Goal: Task Accomplishment & Management: Manage account settings

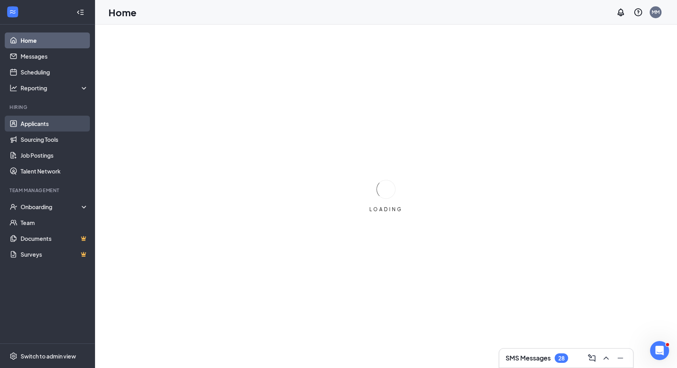
click at [59, 127] on link "Applicants" at bounding box center [55, 124] width 68 height 16
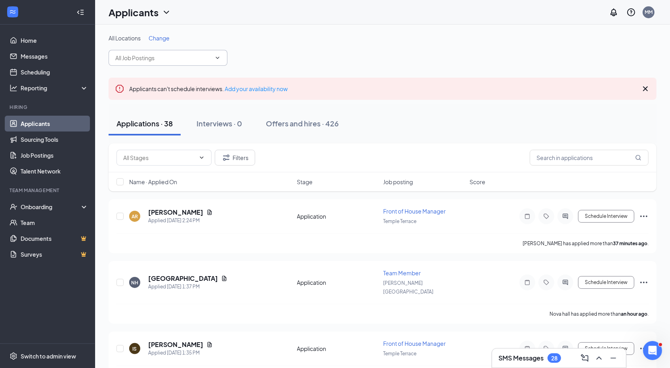
click at [189, 61] on input "text" at bounding box center [163, 57] width 96 height 9
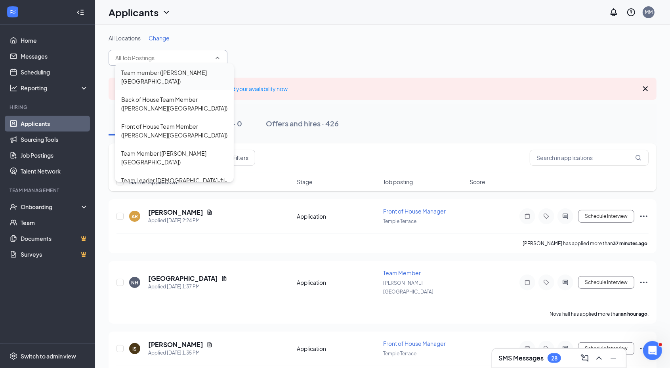
click at [184, 76] on div "Team member ([PERSON_NAME][GEOGRAPHIC_DATA])" at bounding box center [174, 76] width 106 height 17
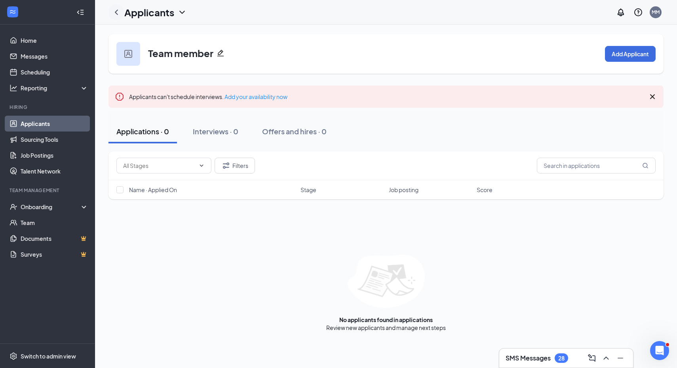
click at [113, 14] on icon "ChevronLeft" at bounding box center [117, 13] width 10 height 10
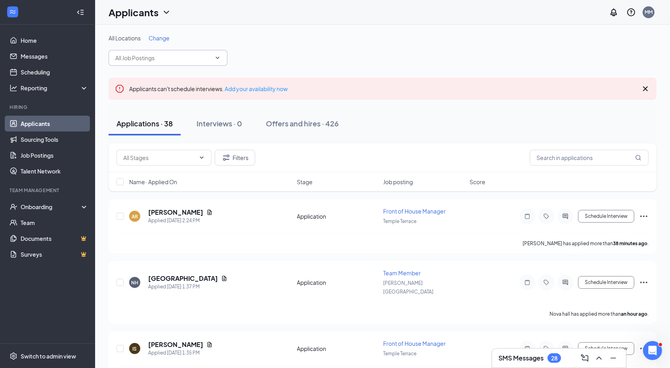
click at [170, 55] on input "text" at bounding box center [163, 57] width 96 height 9
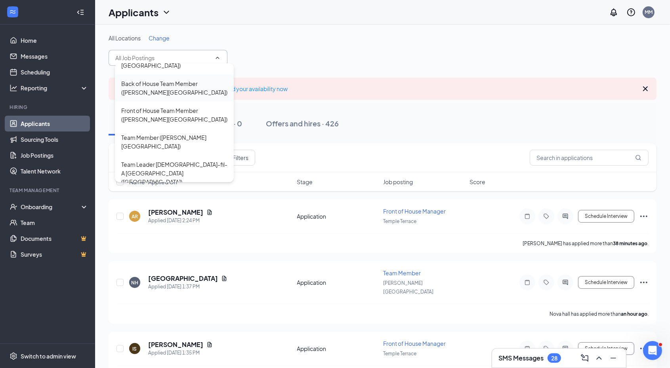
scroll to position [16, 0]
click at [163, 91] on div "Back of House Team Member ([PERSON_NAME][GEOGRAPHIC_DATA])" at bounding box center [174, 87] width 106 height 17
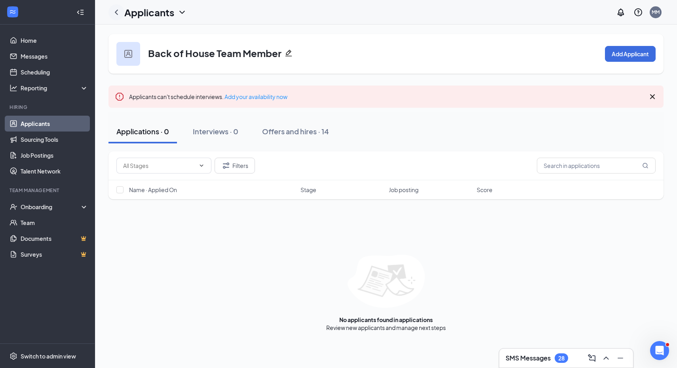
click at [114, 13] on icon "ChevronLeft" at bounding box center [117, 13] width 10 height 10
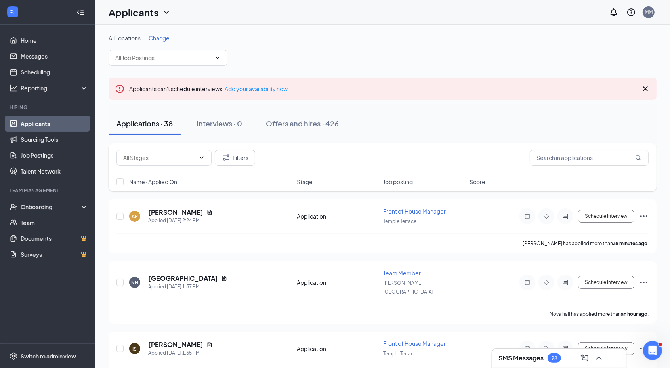
click at [164, 128] on div "Applications · 38" at bounding box center [144, 123] width 56 height 10
click at [168, 59] on input "text" at bounding box center [163, 57] width 96 height 9
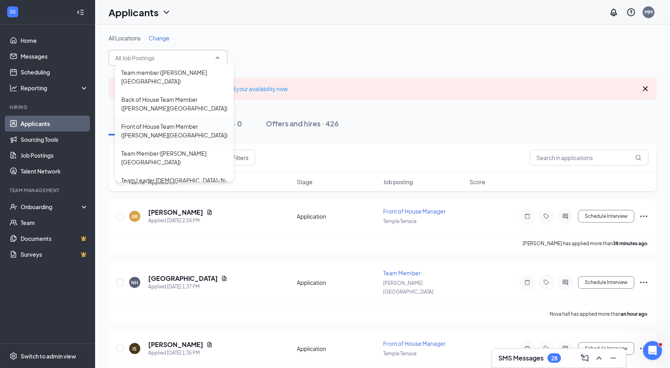
click at [175, 128] on div "Front of House Team Member ([PERSON_NAME][GEOGRAPHIC_DATA])" at bounding box center [174, 130] width 106 height 17
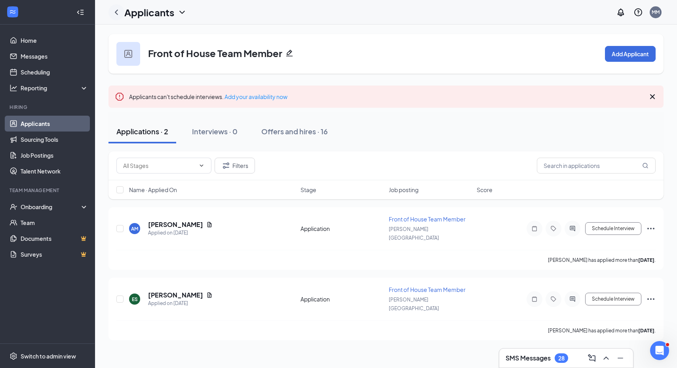
click at [117, 9] on icon "ChevronLeft" at bounding box center [117, 13] width 10 height 10
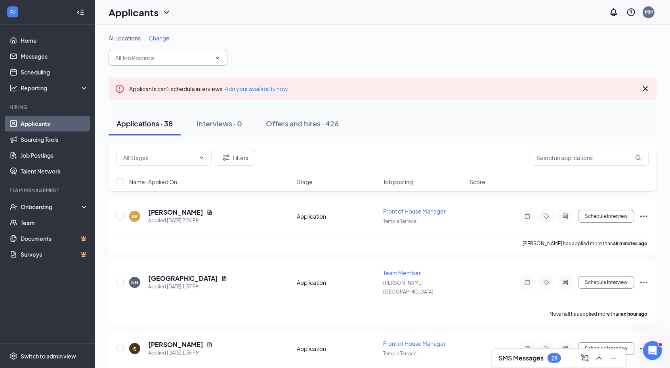
click at [177, 50] on span at bounding box center [167, 58] width 119 height 16
click at [187, 62] on input "text" at bounding box center [163, 57] width 96 height 9
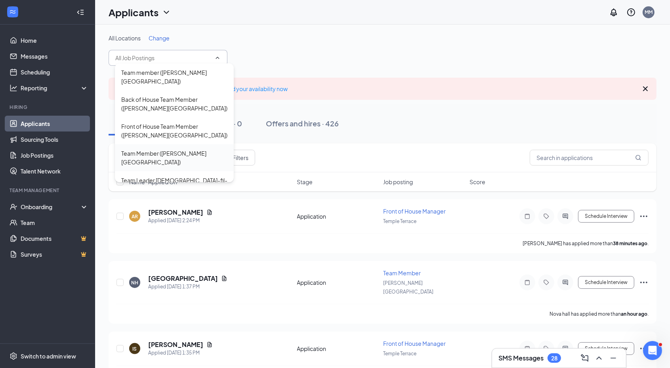
scroll to position [100, 0]
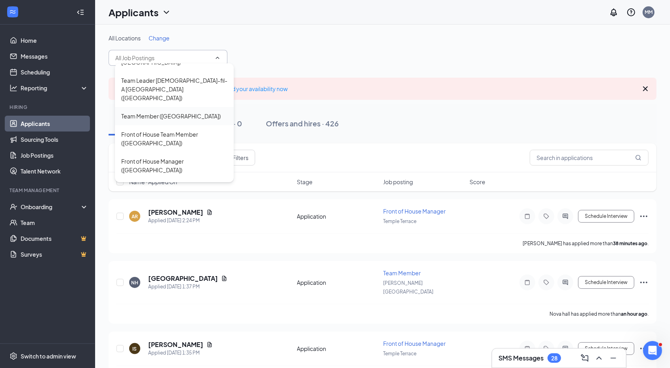
click at [172, 107] on div "Team Member ([GEOGRAPHIC_DATA])" at bounding box center [174, 116] width 119 height 18
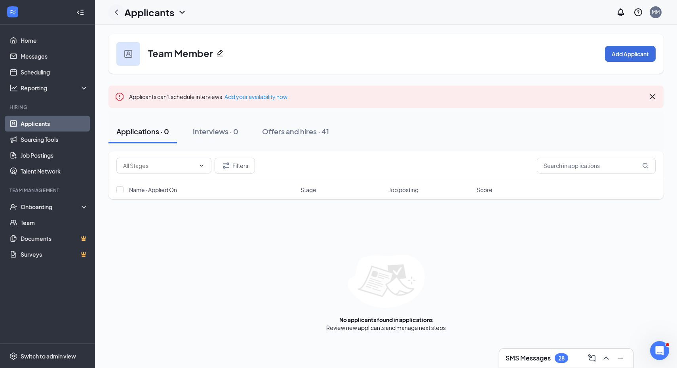
click at [116, 10] on icon "ChevronLeft" at bounding box center [117, 13] width 10 height 10
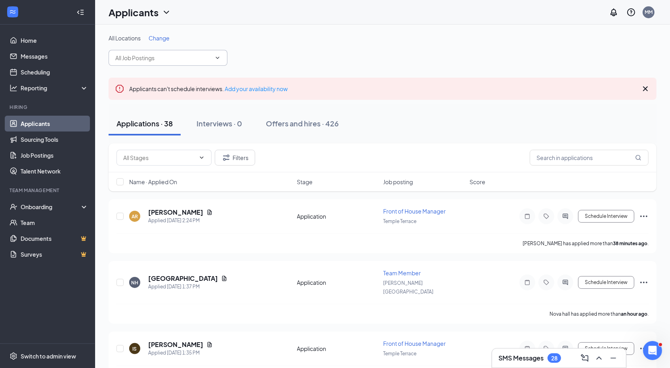
click at [175, 59] on input "text" at bounding box center [163, 57] width 96 height 9
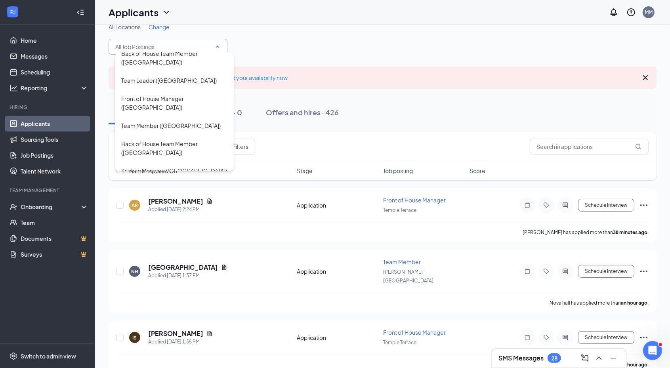
scroll to position [12, 0]
click at [186, 139] on div "Back of House Team Member ([GEOGRAPHIC_DATA])" at bounding box center [174, 147] width 106 height 17
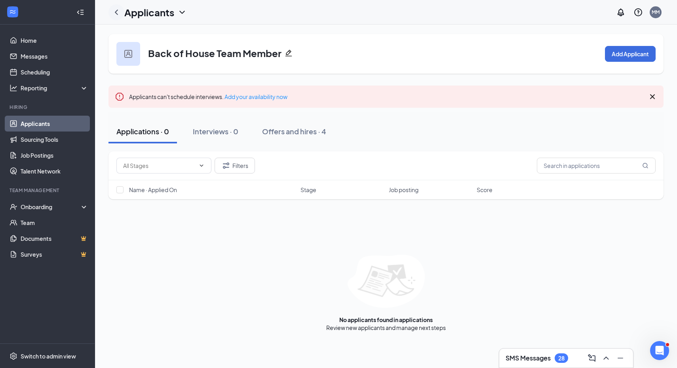
click at [118, 12] on icon "ChevronLeft" at bounding box center [117, 13] width 10 height 10
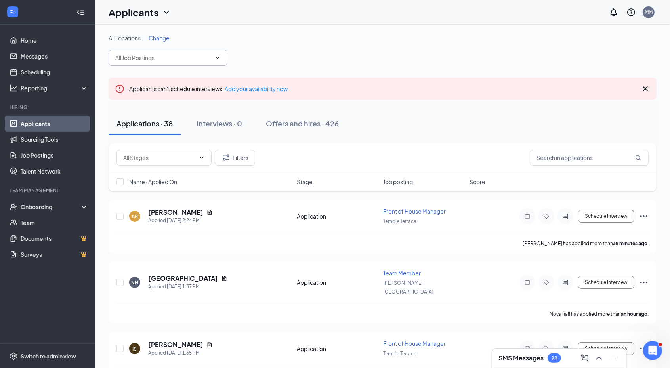
click at [156, 56] on input "text" at bounding box center [163, 57] width 96 height 9
click at [353, 44] on div "All Locations Change Team member ([PERSON_NAME][GEOGRAPHIC_DATA] [GEOGRAPHIC_DA…" at bounding box center [382, 50] width 548 height 32
click at [430, 209] on span "Front of House Manager" at bounding box center [414, 210] width 63 height 7
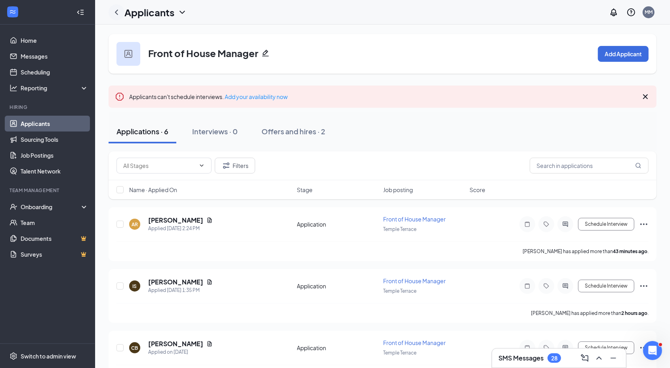
click at [114, 16] on icon "ChevronLeft" at bounding box center [117, 13] width 10 height 10
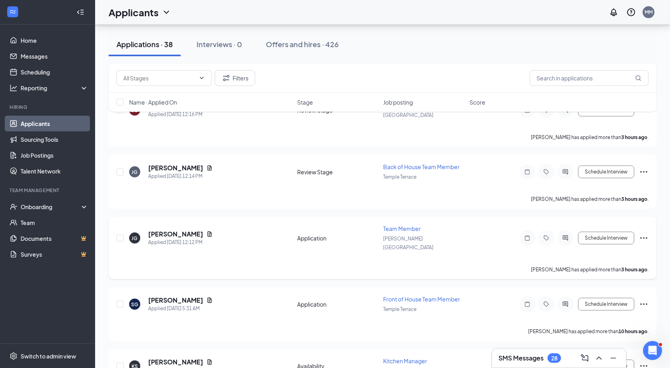
scroll to position [363, 0]
click at [403, 356] on span "Kitchen Manager" at bounding box center [405, 359] width 44 height 7
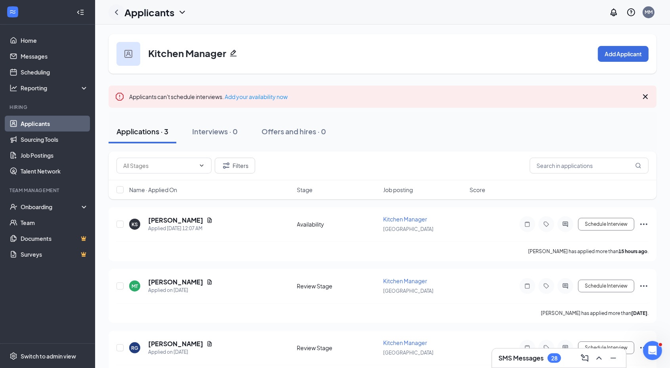
click at [120, 12] on icon "ChevronLeft" at bounding box center [117, 13] width 10 height 10
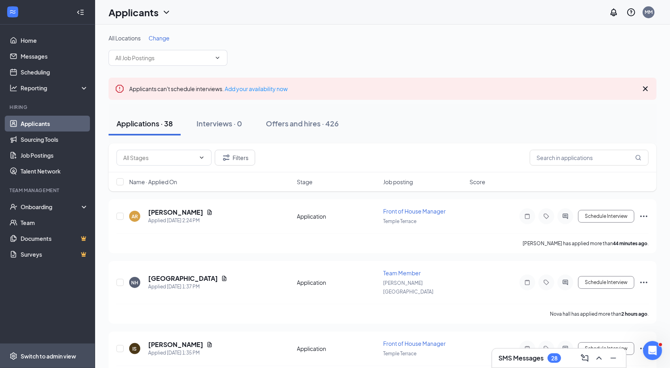
click at [27, 351] on span "Switch to admin view" at bounding box center [55, 356] width 68 height 24
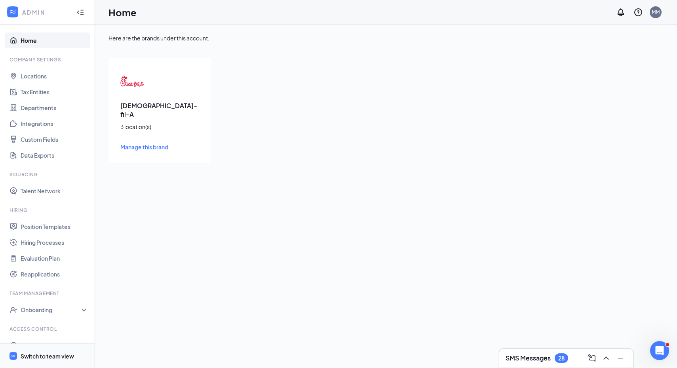
click at [35, 352] on div "Switch to team view" at bounding box center [47, 356] width 53 height 8
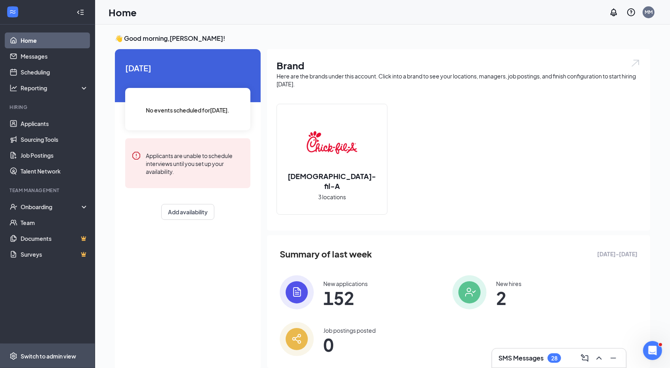
click at [53, 354] on div "Switch to admin view" at bounding box center [48, 356] width 55 height 8
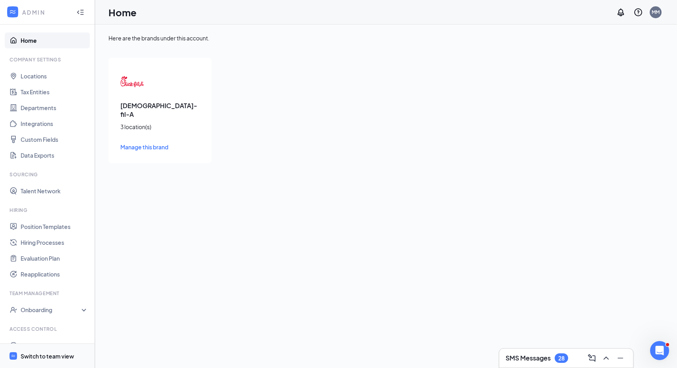
click at [44, 364] on span "Switch to team view" at bounding box center [55, 356] width 68 height 24
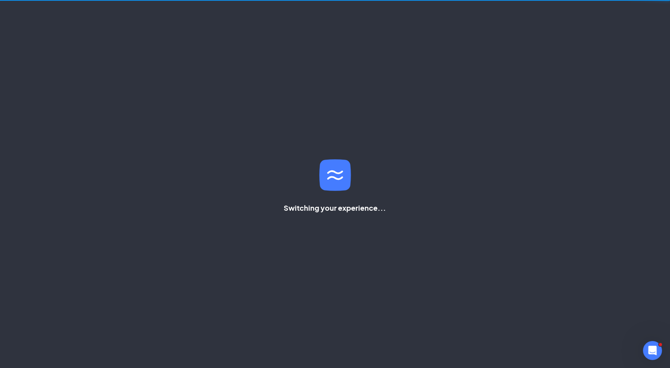
click at [44, 364] on div "ADMIN Home Company Settings Locations Tax Entities Departments Integrations Cus…" at bounding box center [335, 193] width 670 height 387
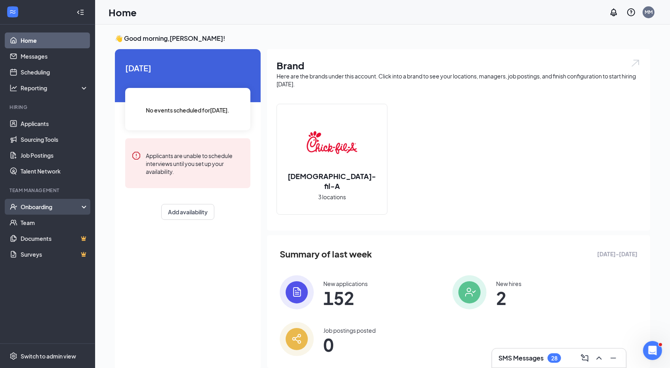
click at [69, 203] on div "Onboarding" at bounding box center [51, 207] width 61 height 8
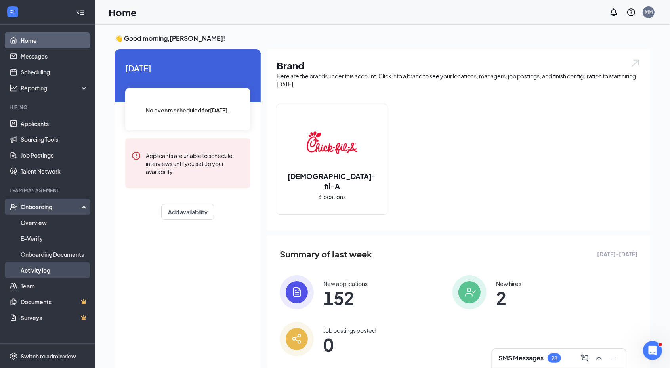
click at [21, 263] on link "Activity log" at bounding box center [55, 270] width 68 height 16
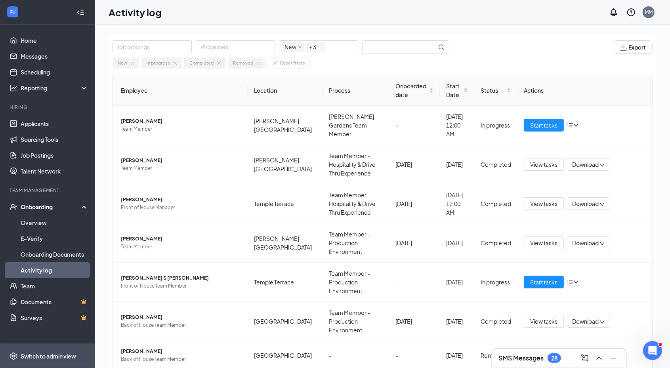
click at [32, 348] on span "Switch to admin view" at bounding box center [55, 356] width 68 height 24
